Goal: Information Seeking & Learning: Learn about a topic

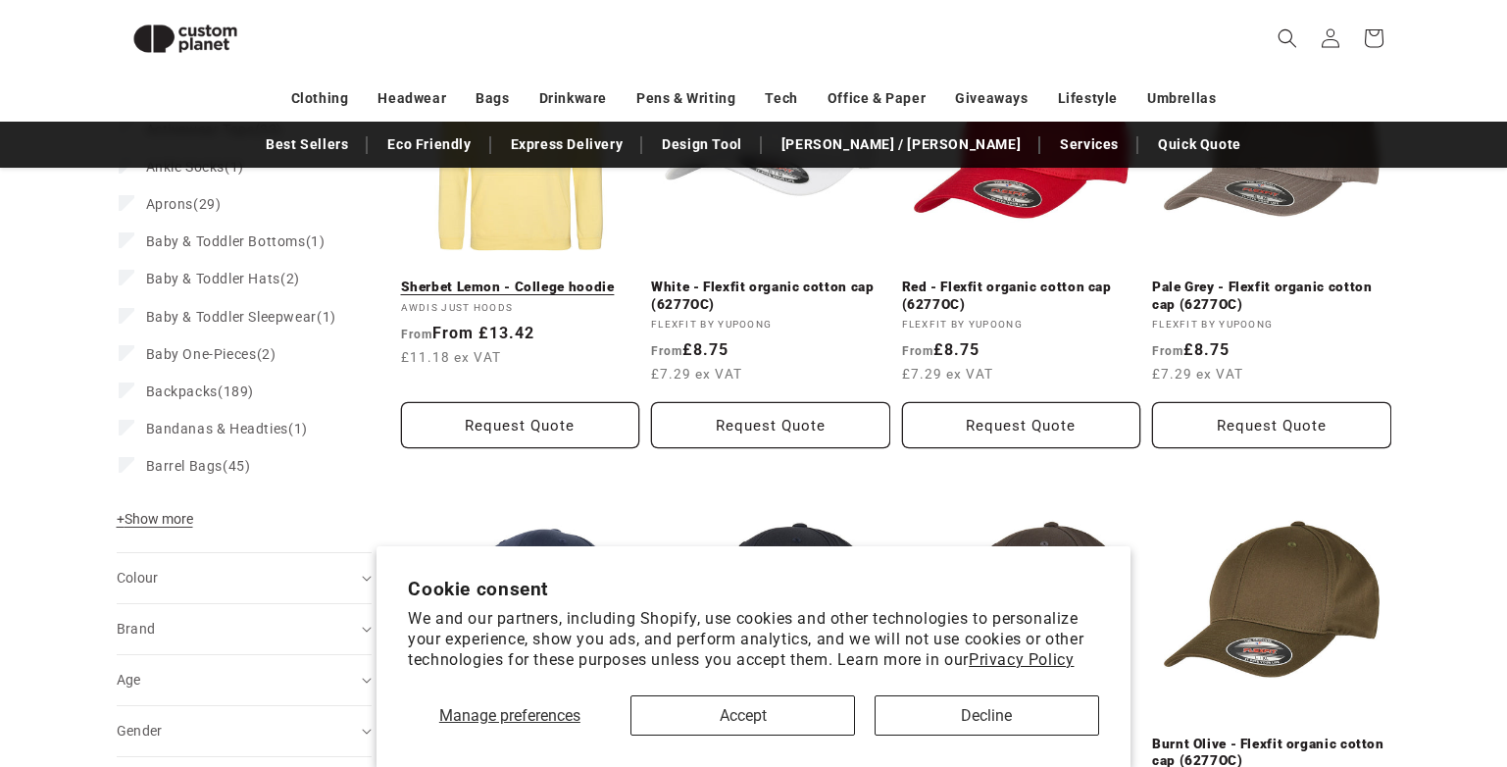
scroll to position [366, 0]
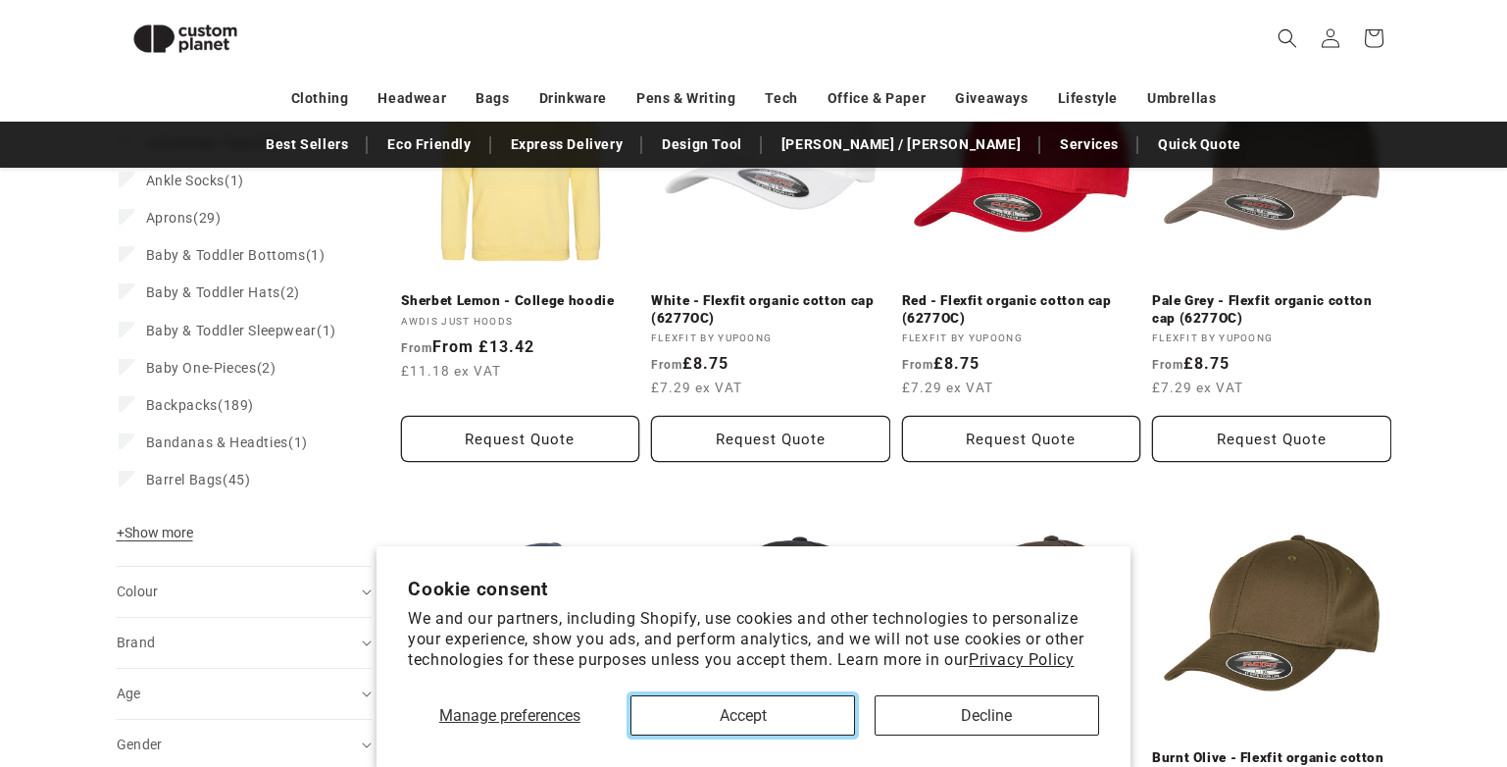
click at [759, 719] on button "Accept" at bounding box center [742, 715] width 225 height 40
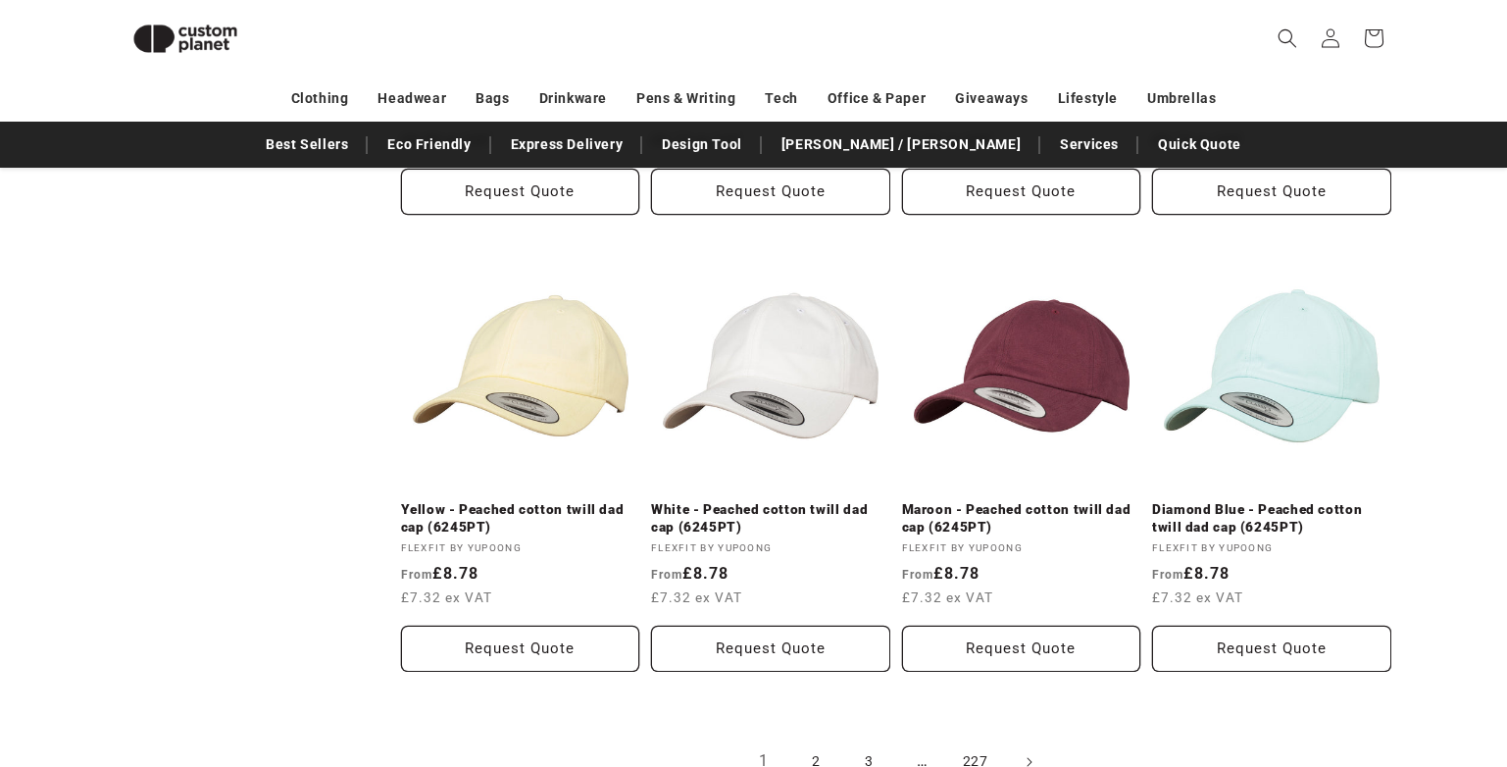
scroll to position [2523, 0]
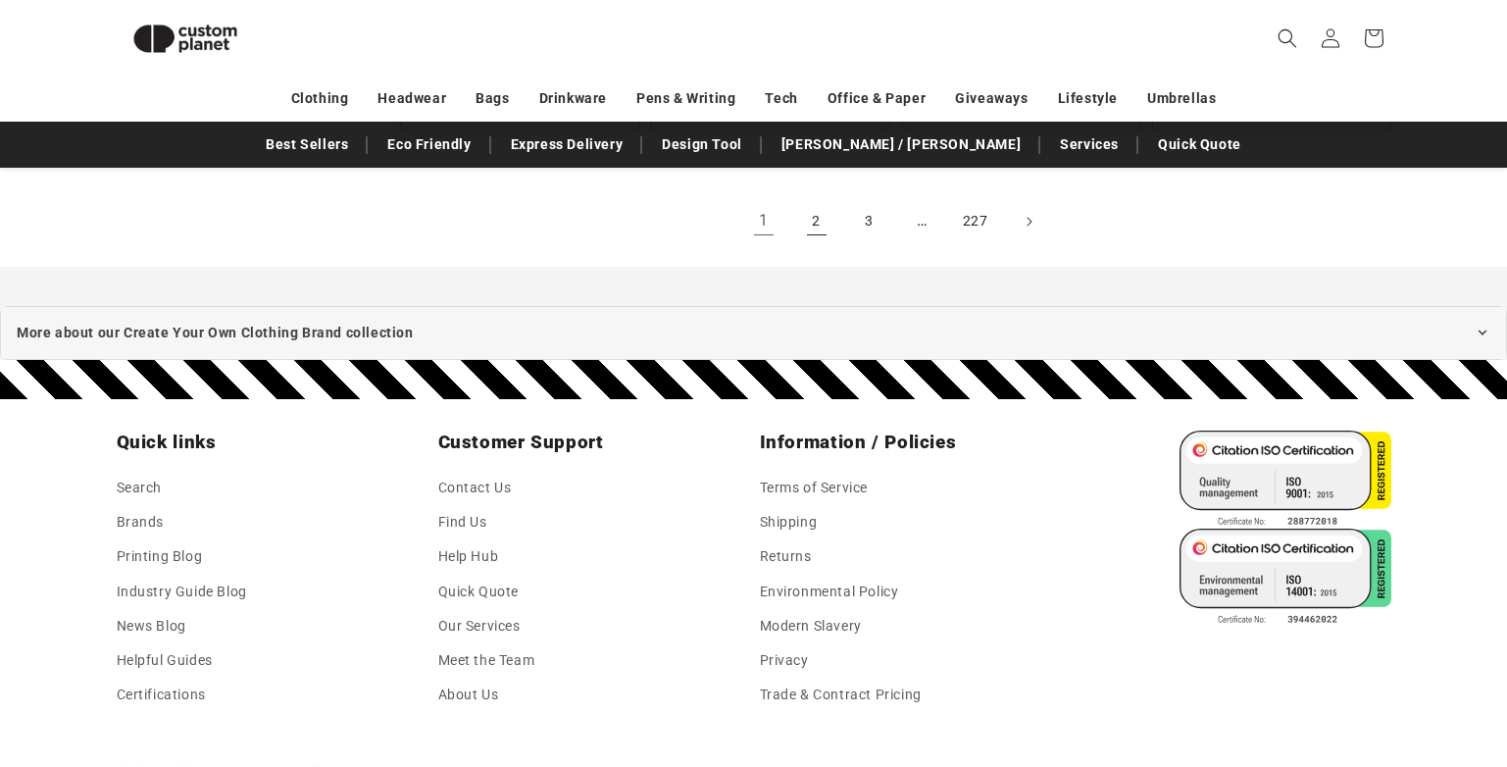
click at [810, 227] on link "2" at bounding box center [816, 221] width 43 height 43
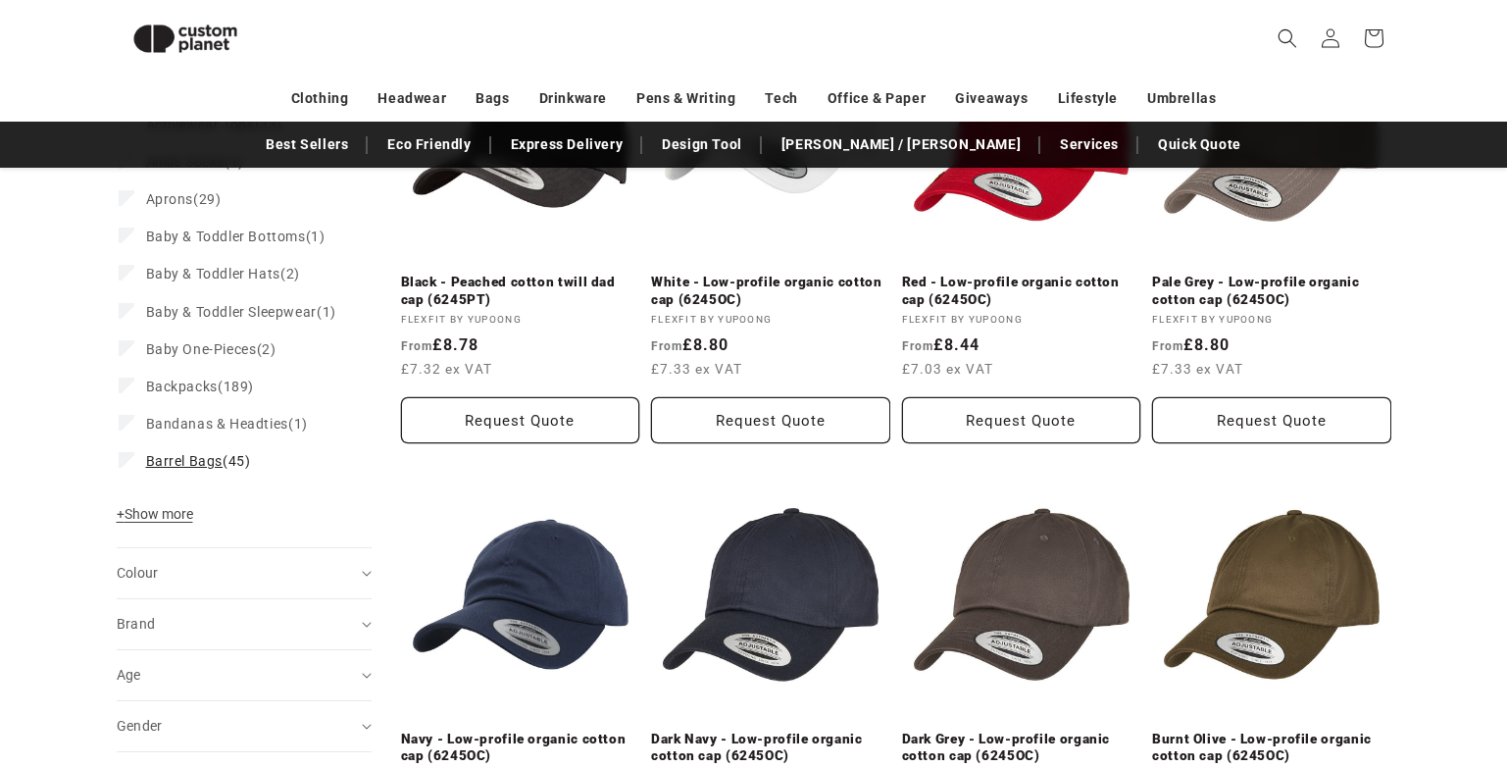
scroll to position [366, 0]
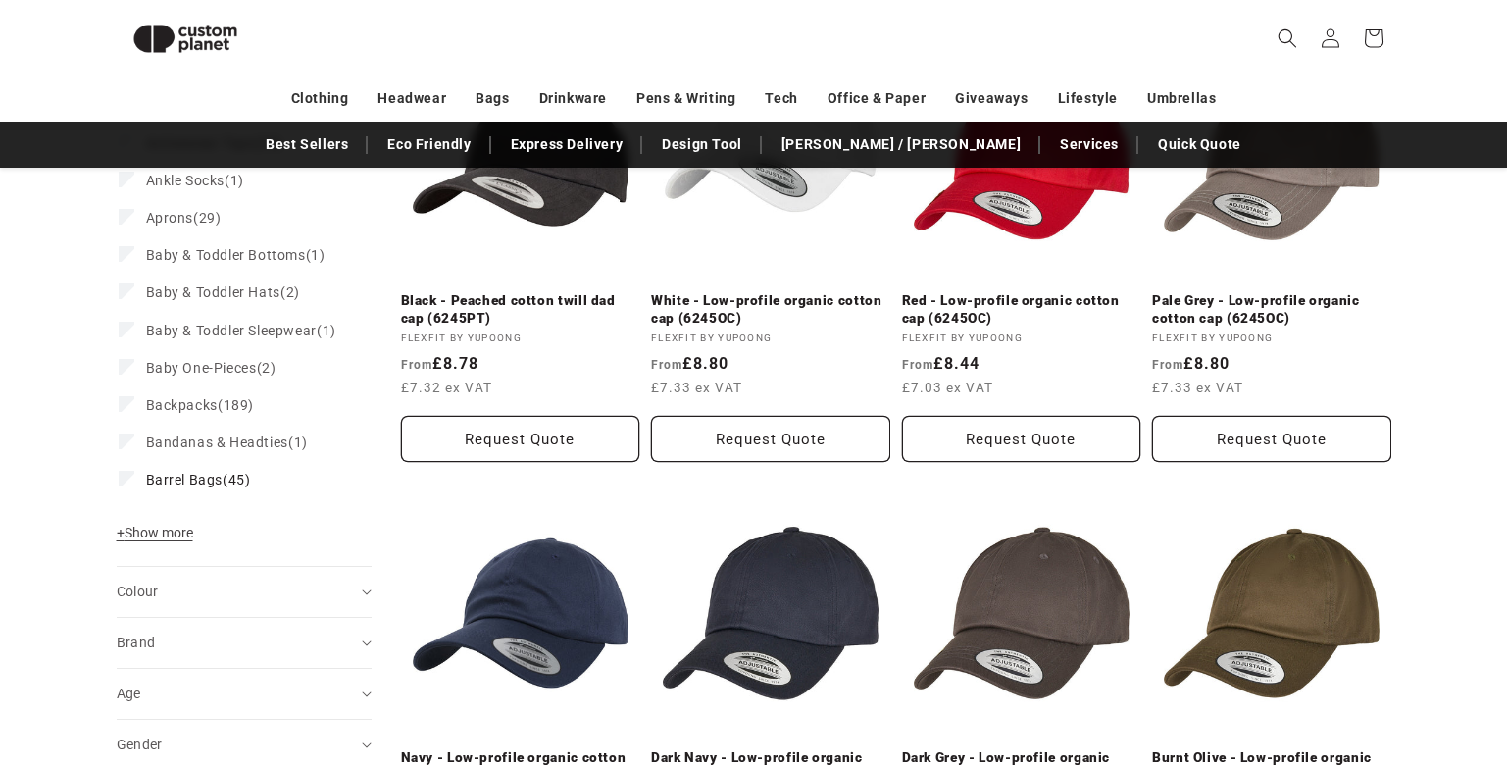
click at [189, 487] on span "Barrel Bags" at bounding box center [184, 480] width 77 height 16
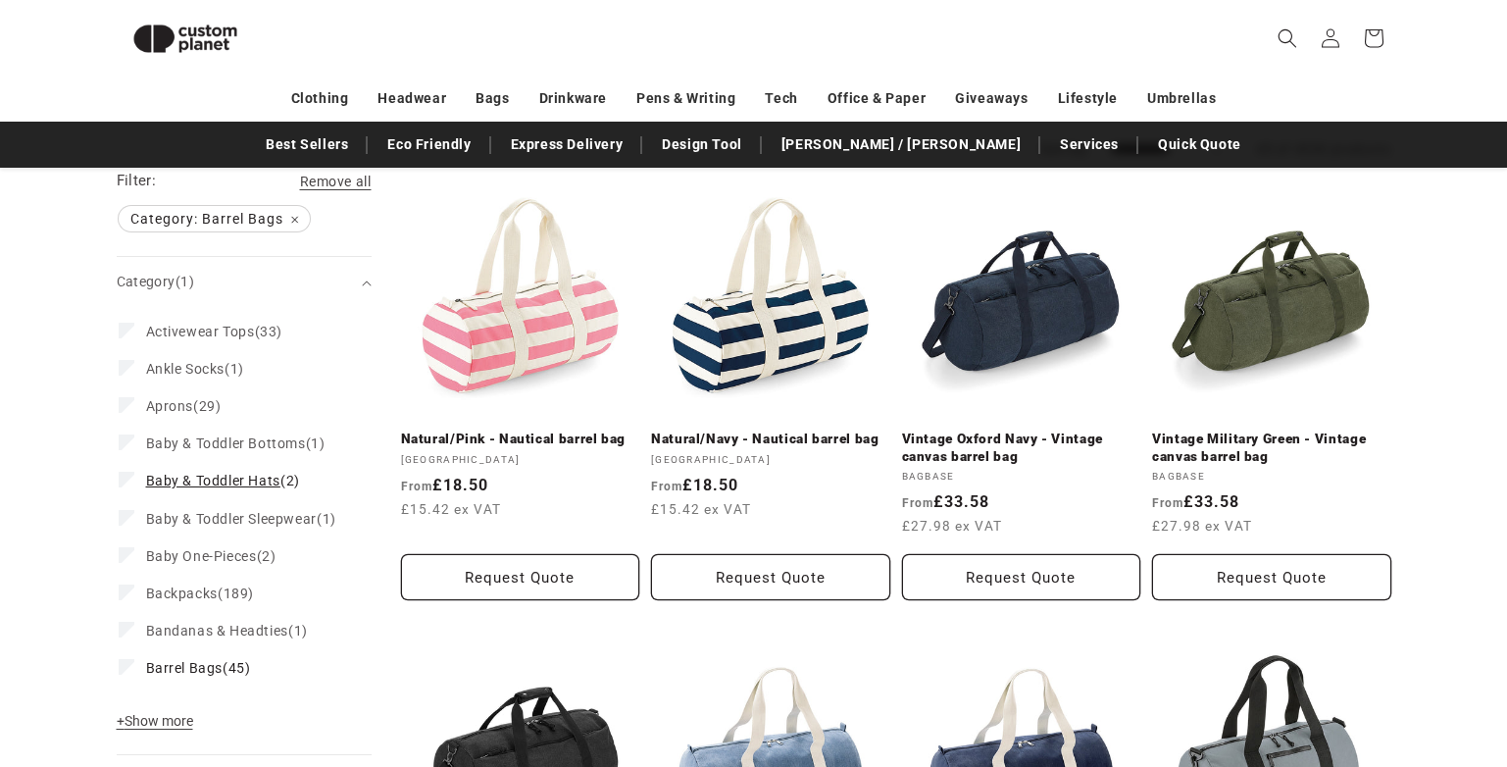
scroll to position [170, 0]
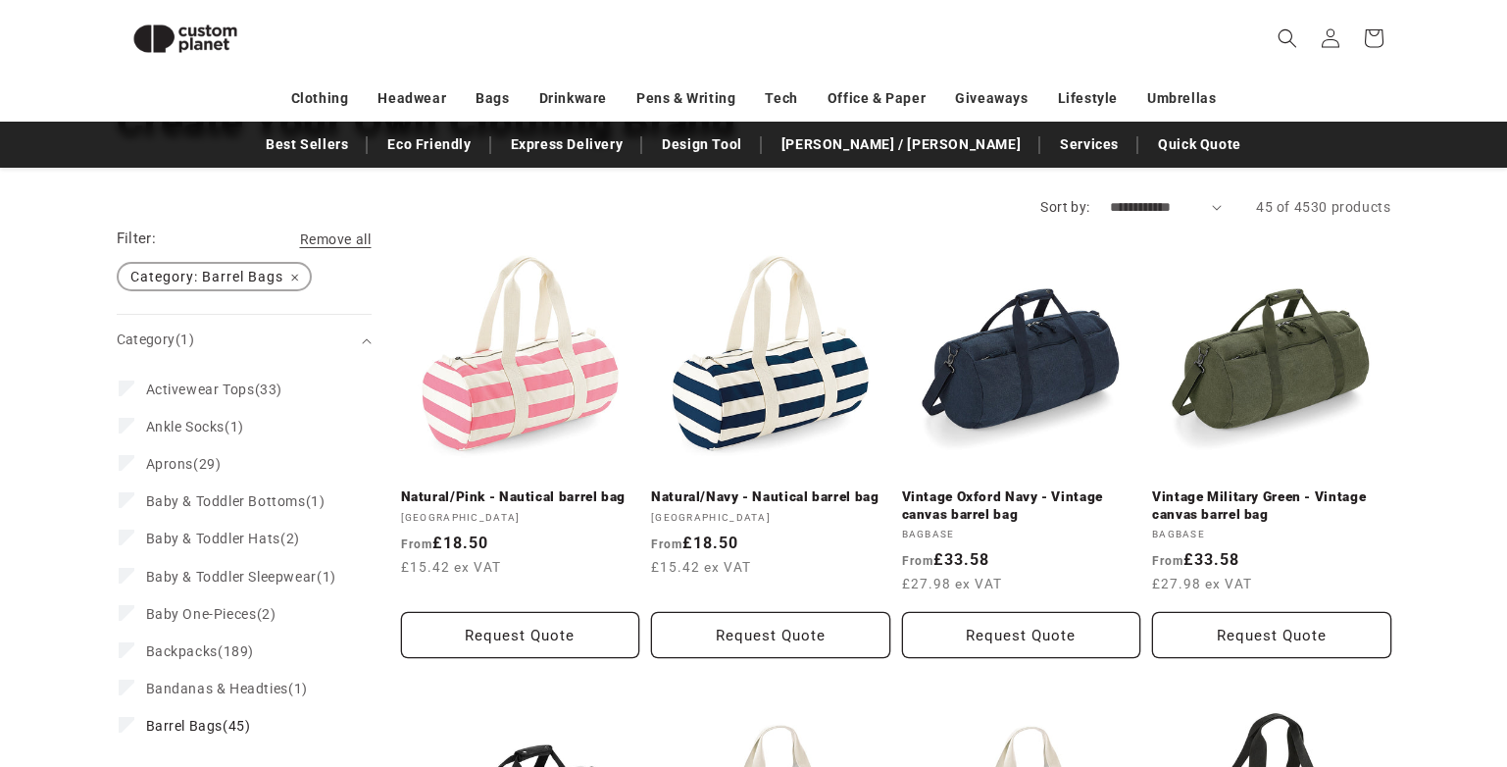
click at [282, 268] on span "Category: Barrel Bags Remove filter" at bounding box center [214, 276] width 191 height 25
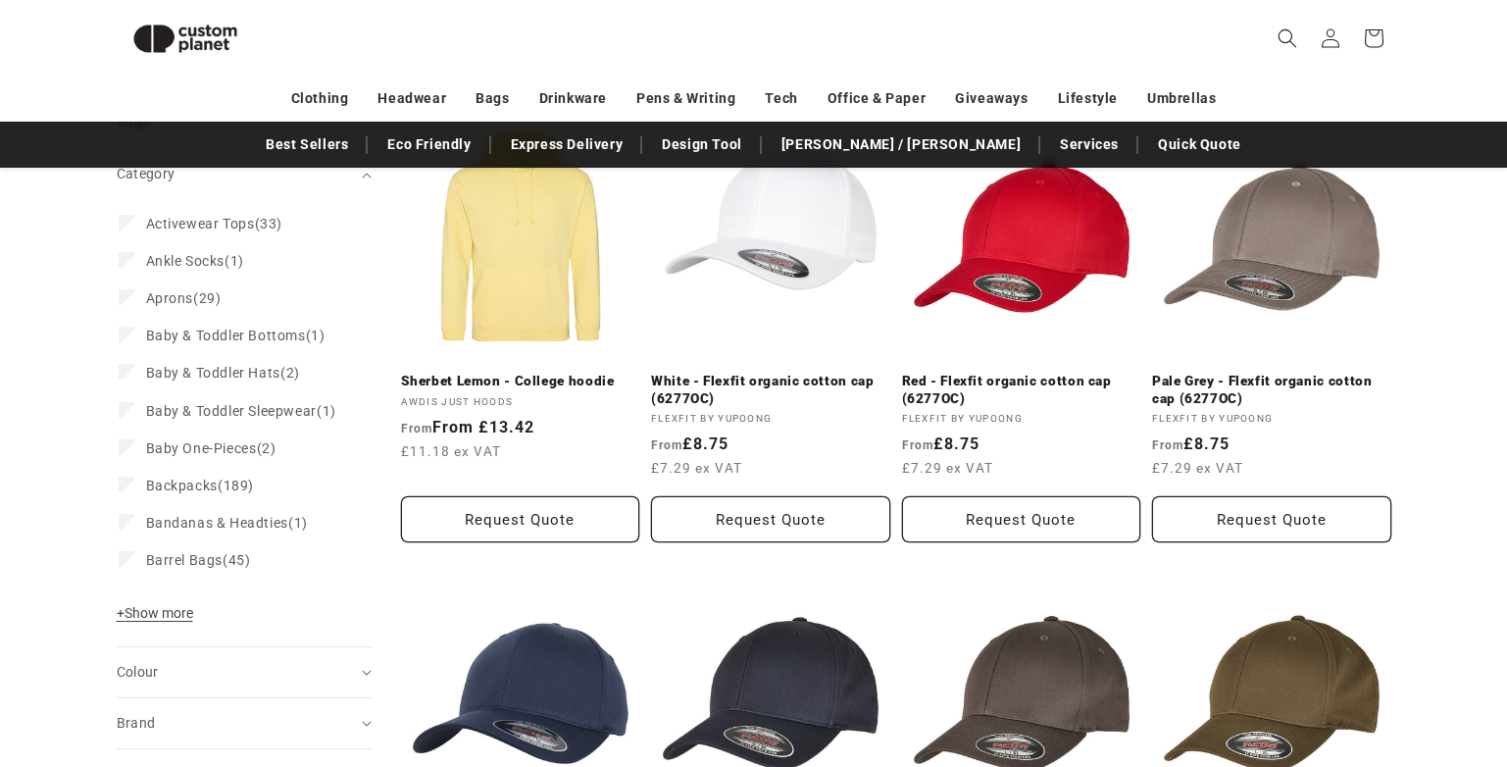
scroll to position [562, 0]
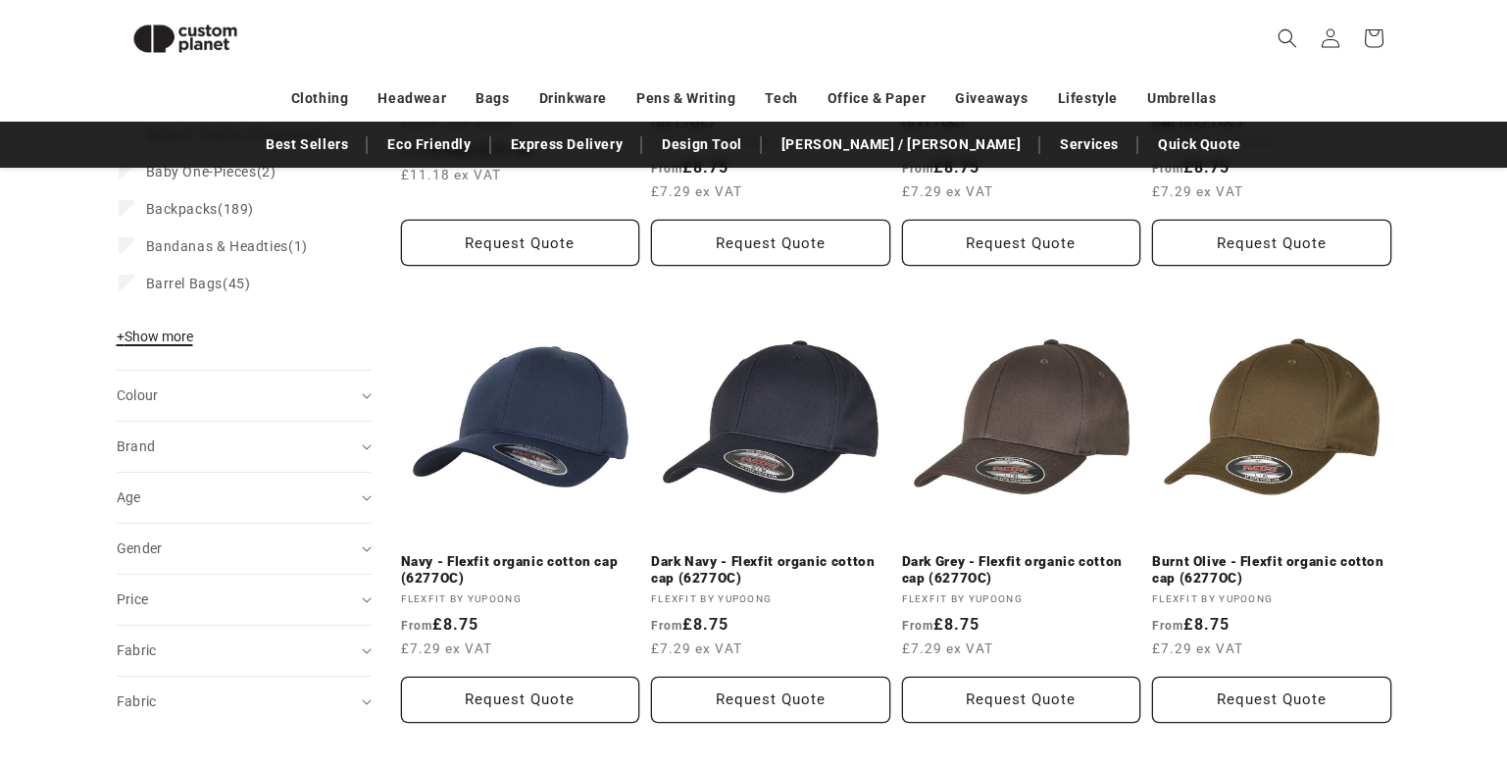
click at [176, 344] on span "+ Show more" at bounding box center [155, 336] width 76 height 16
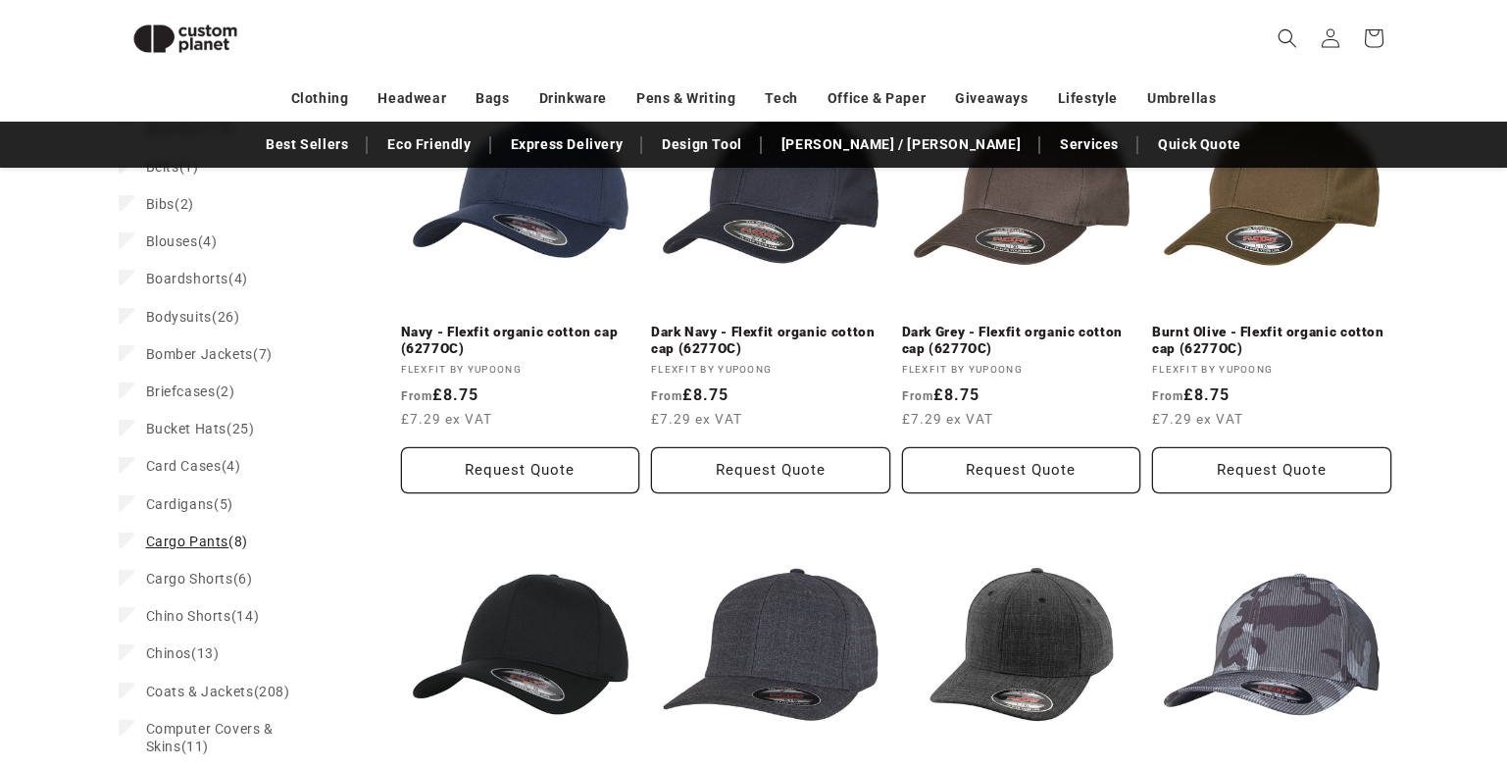
scroll to position [856, 0]
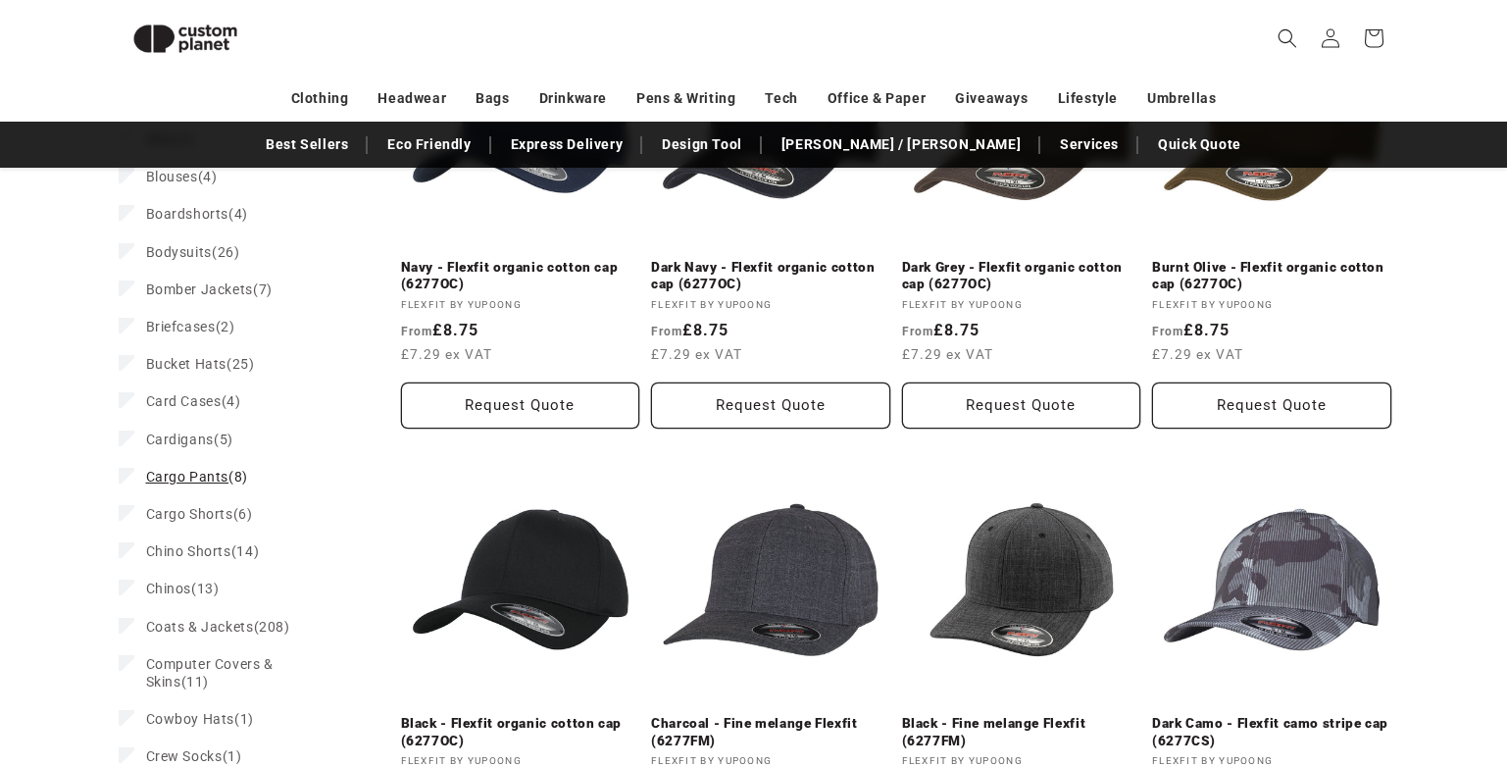
click at [135, 495] on label "Cargo Pants (8) Cargo Pants (8 products)" at bounding box center [238, 476] width 239 height 37
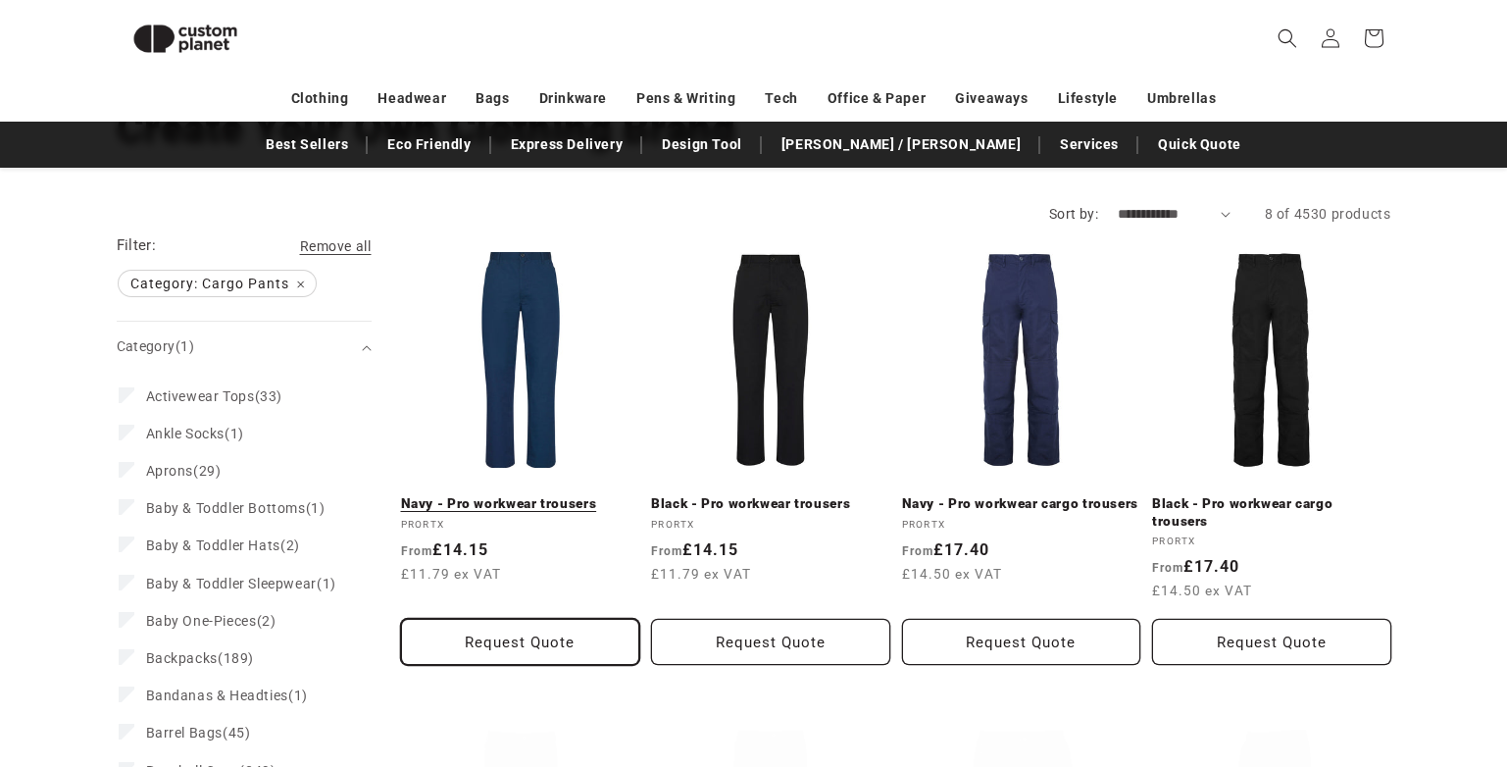
scroll to position [323, 0]
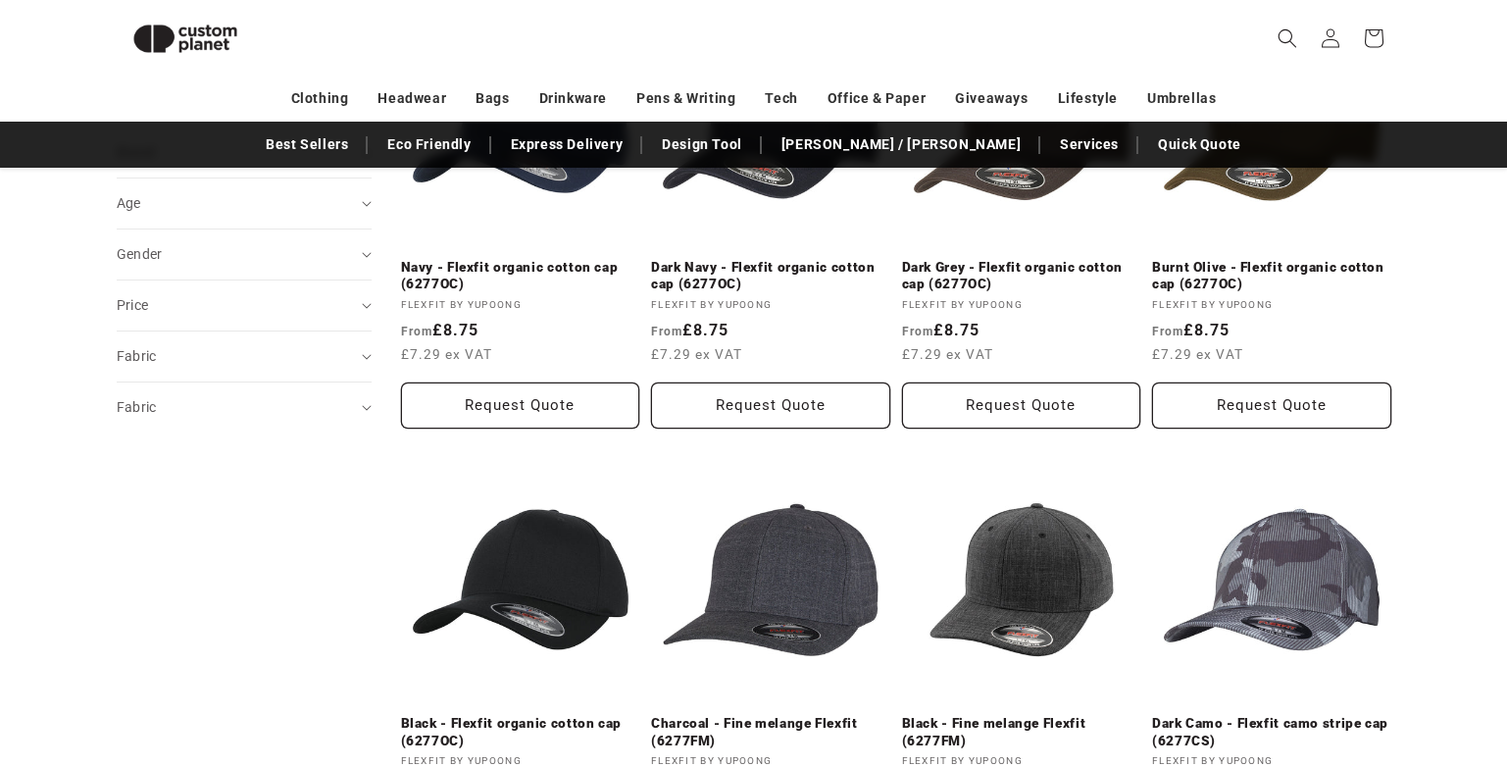
scroll to position [170, 0]
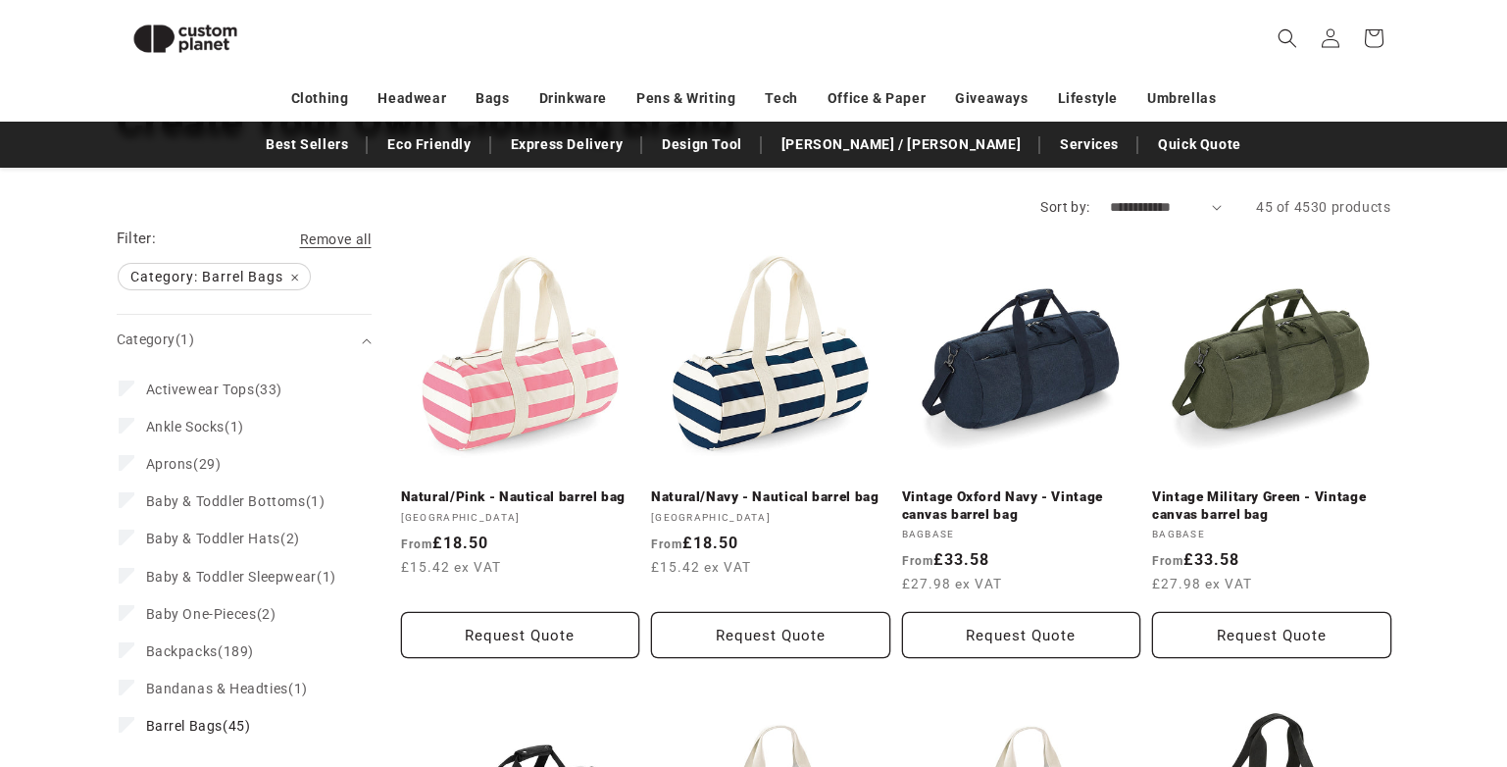
scroll to position [366, 0]
